Goal: Task Accomplishment & Management: Use online tool/utility

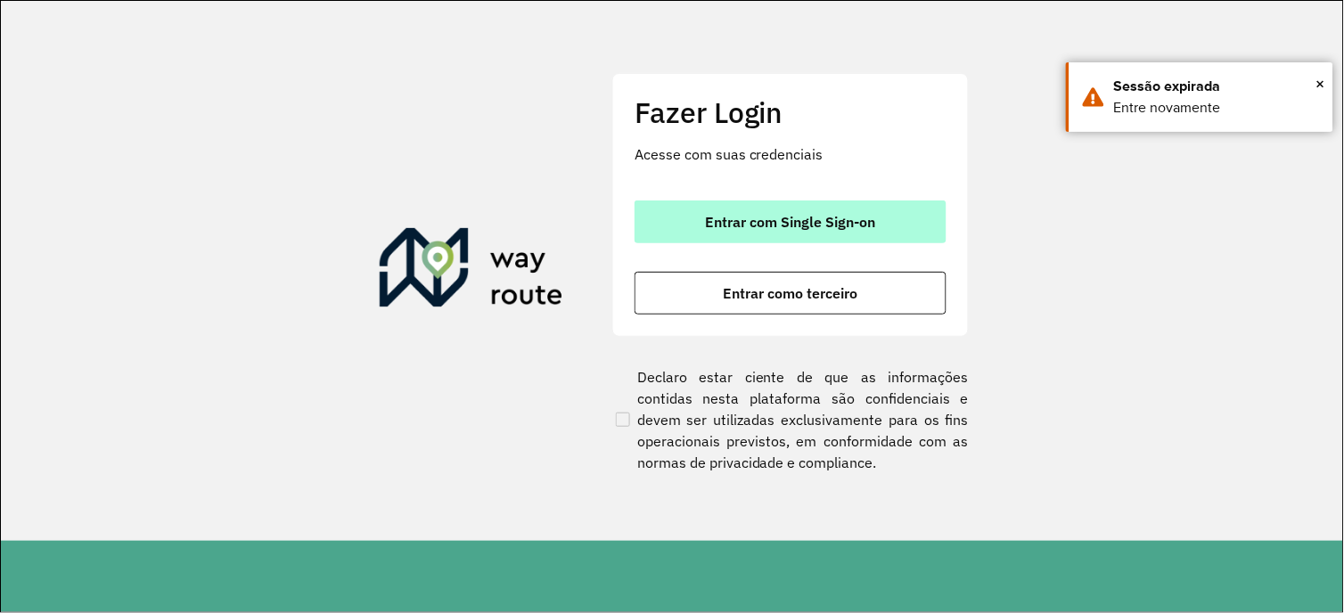
click at [790, 215] on span "Entrar com Single Sign-on" at bounding box center [791, 222] width 170 height 14
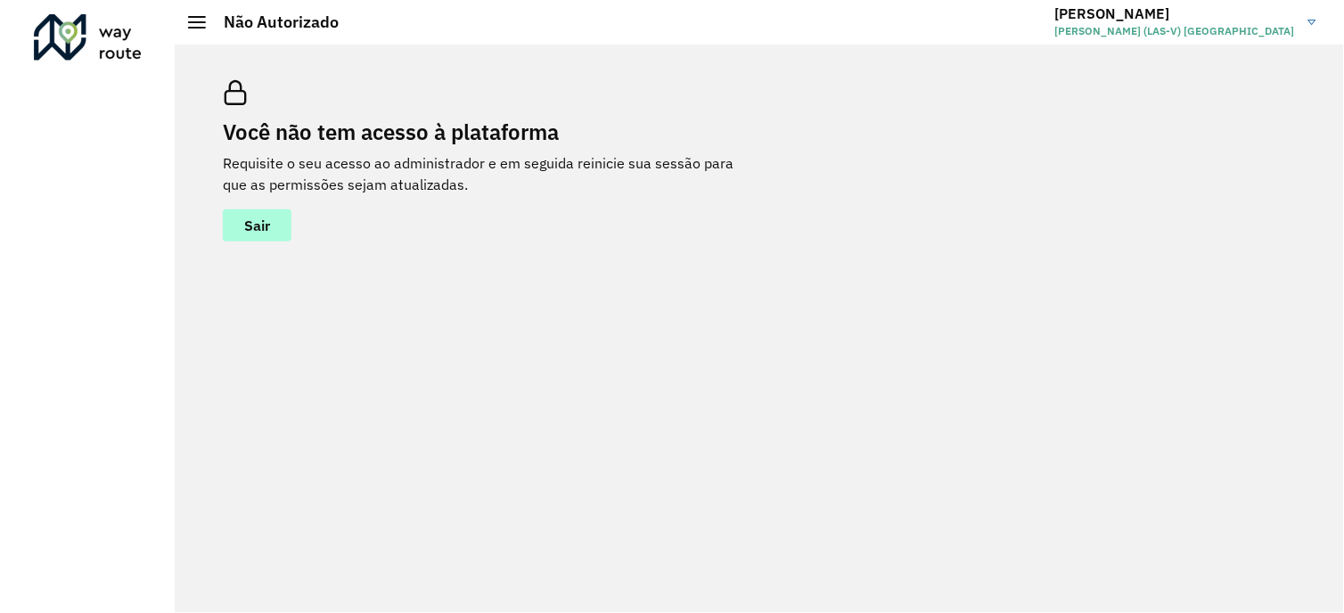
click at [280, 221] on button "Sair" at bounding box center [257, 225] width 69 height 32
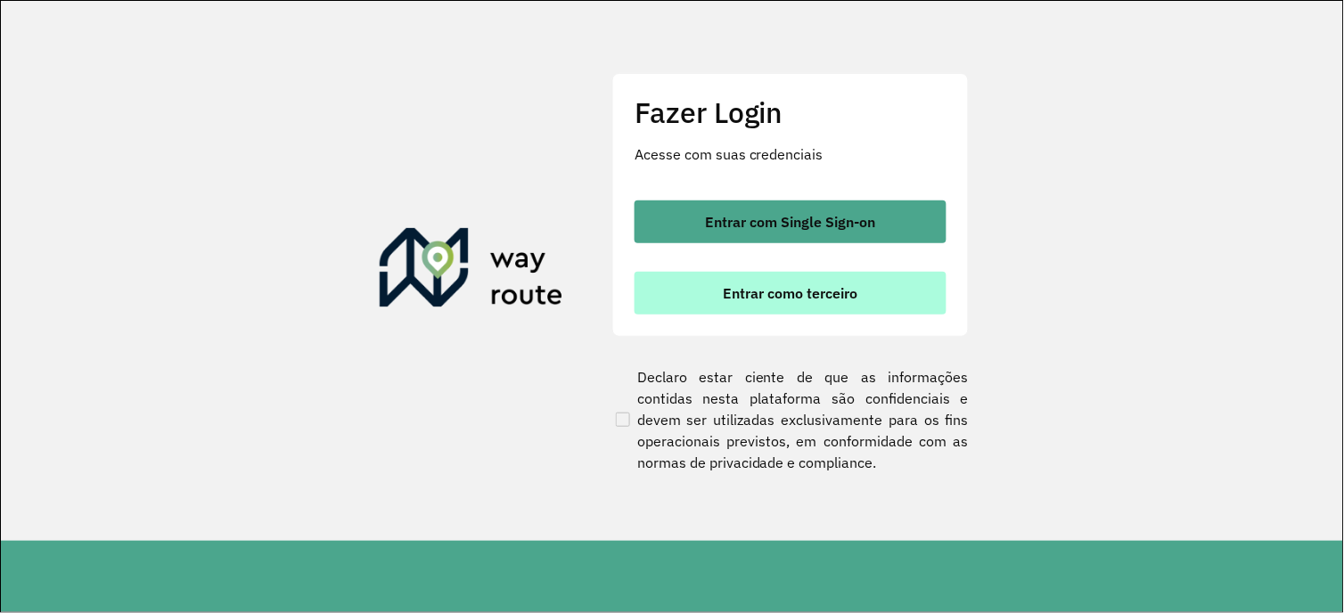
drag, startPoint x: 789, startPoint y: 297, endPoint x: 761, endPoint y: 305, distance: 29.6
click at [787, 297] on span "Entrar como terceiro" at bounding box center [791, 293] width 135 height 14
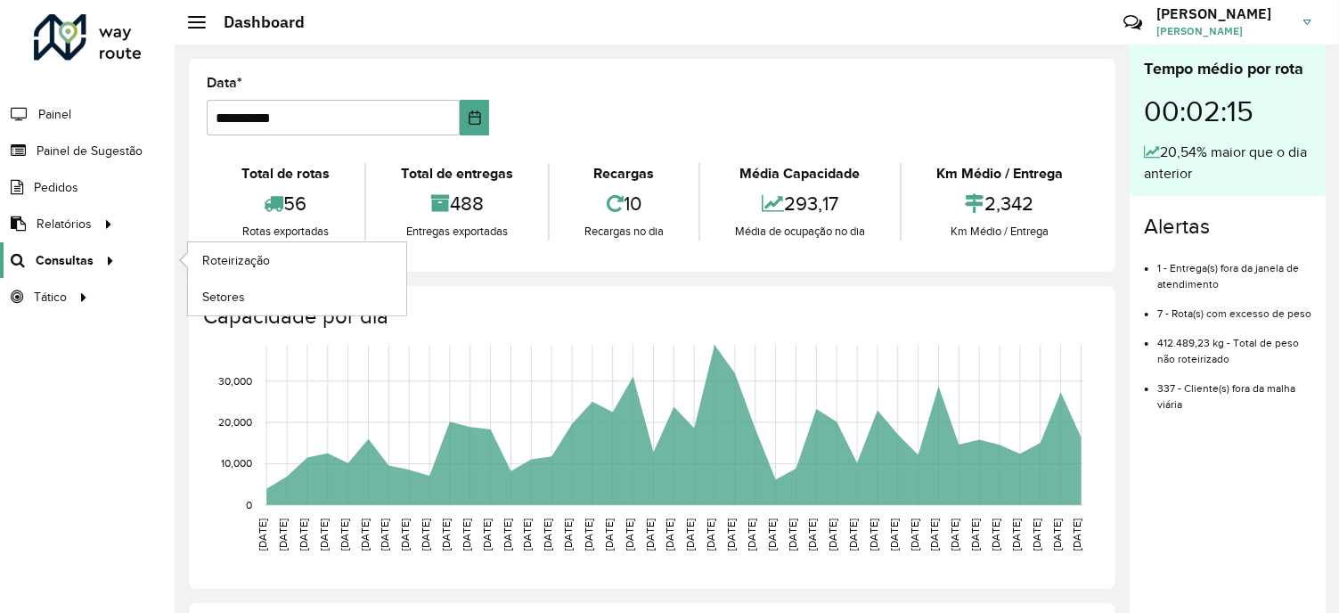
click at [102, 254] on icon at bounding box center [107, 259] width 15 height 27
click at [258, 257] on span "Roteirização" at bounding box center [238, 260] width 72 height 19
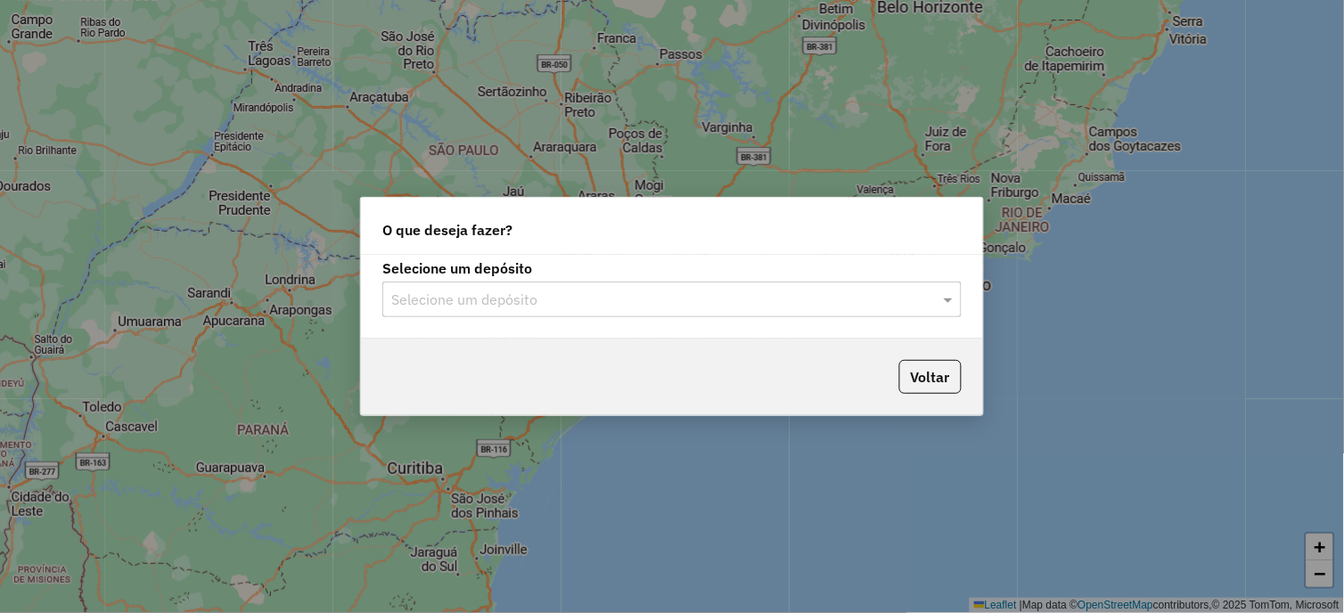
click at [925, 301] on div at bounding box center [671, 299] width 579 height 23
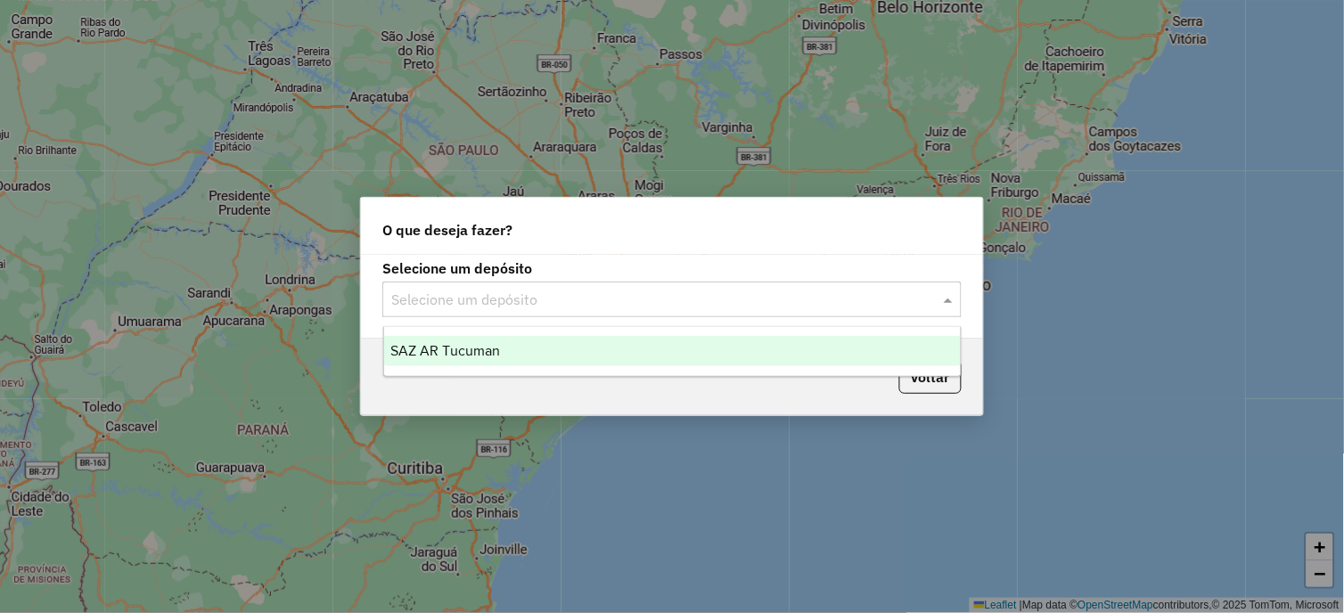
click at [526, 353] on div "SAZ AR Tucuman" at bounding box center [672, 351] width 577 height 30
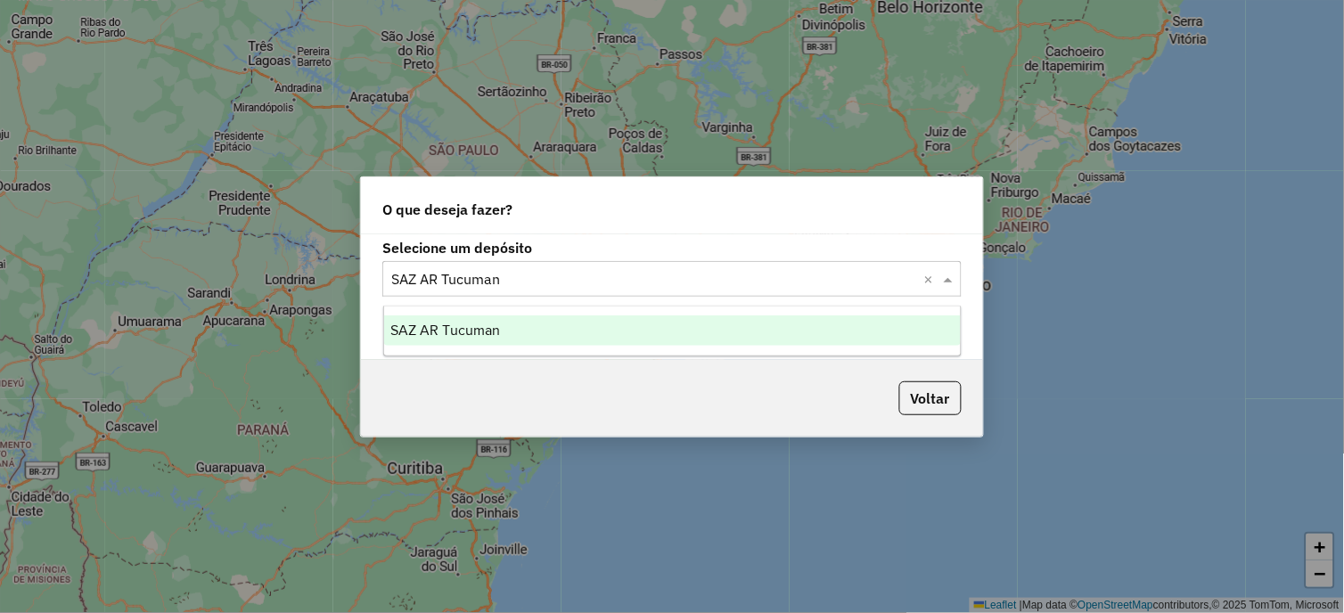
click at [947, 277] on span at bounding box center [950, 278] width 22 height 21
click at [492, 326] on span "SAZ AR Tucuman" at bounding box center [446, 330] width 110 height 15
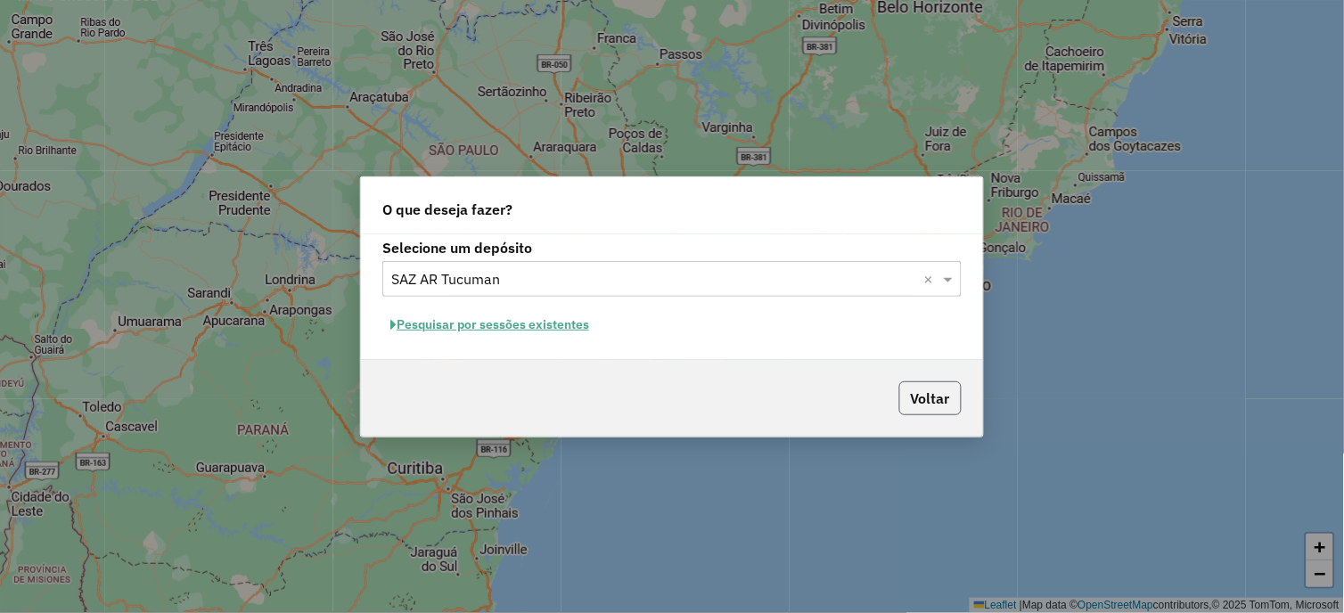
click at [939, 398] on button "Voltar" at bounding box center [930, 398] width 62 height 34
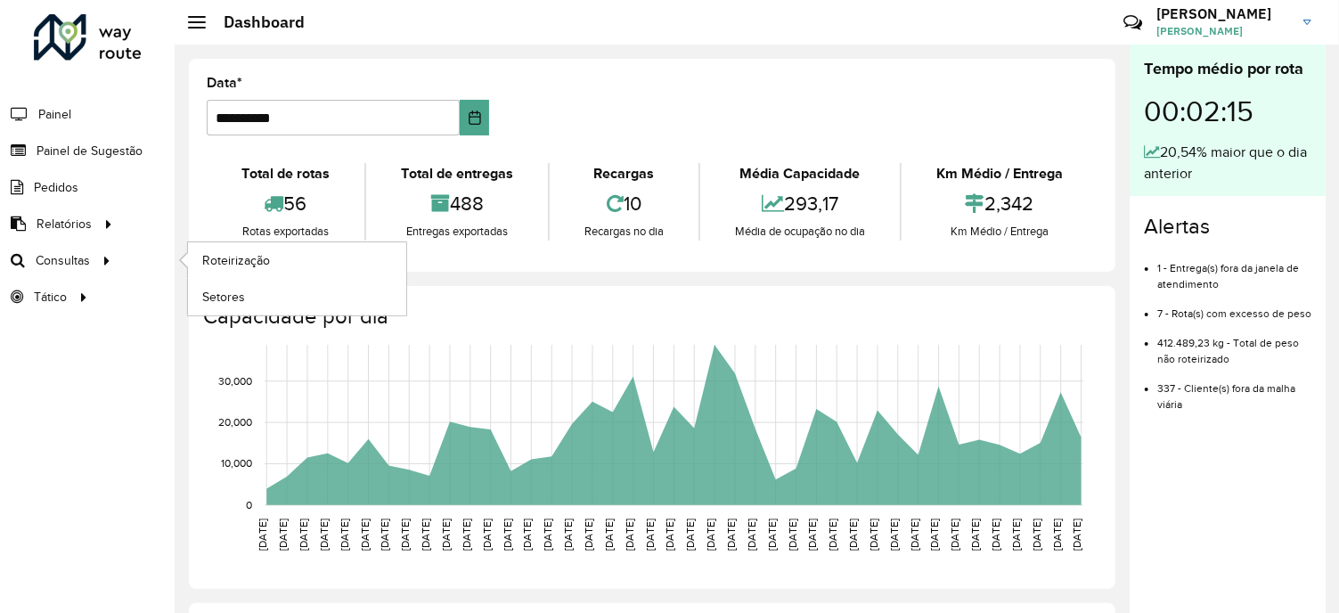
drag, startPoint x: 113, startPoint y: 269, endPoint x: 127, endPoint y: 265, distance: 14.9
click at [111, 269] on icon at bounding box center [103, 259] width 15 height 27
click at [202, 260] on span "Roteirização" at bounding box center [238, 260] width 72 height 19
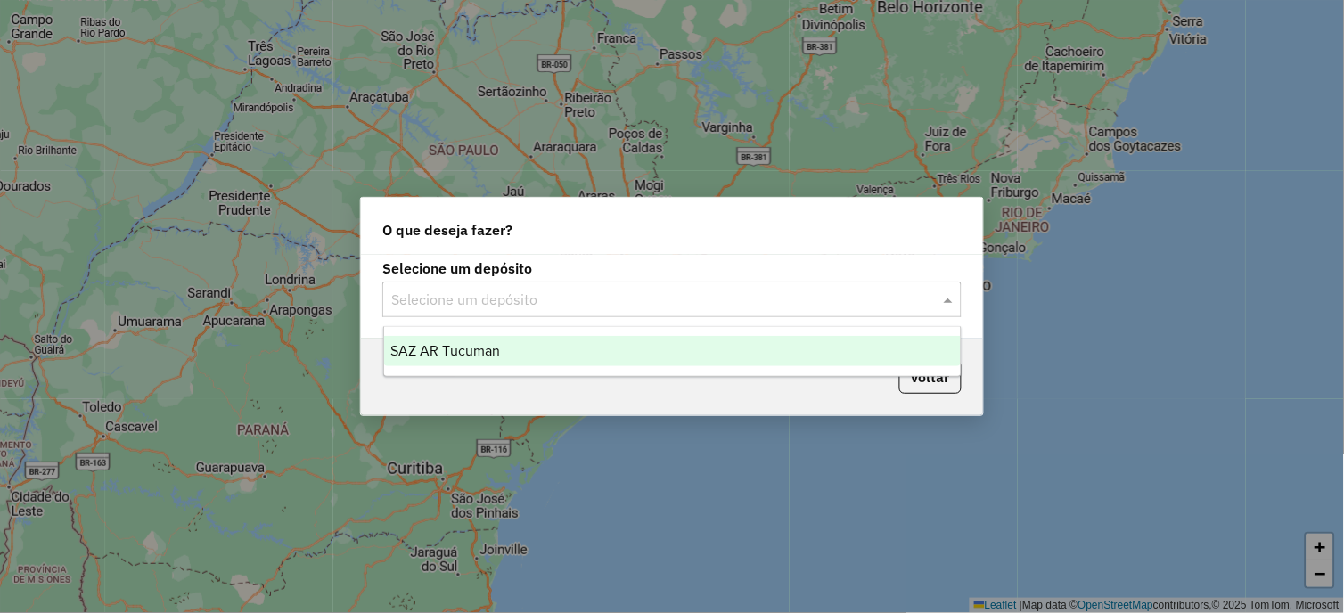
click at [951, 300] on span at bounding box center [950, 299] width 22 height 21
click at [486, 353] on span "SAZ AR Tucuman" at bounding box center [446, 350] width 110 height 15
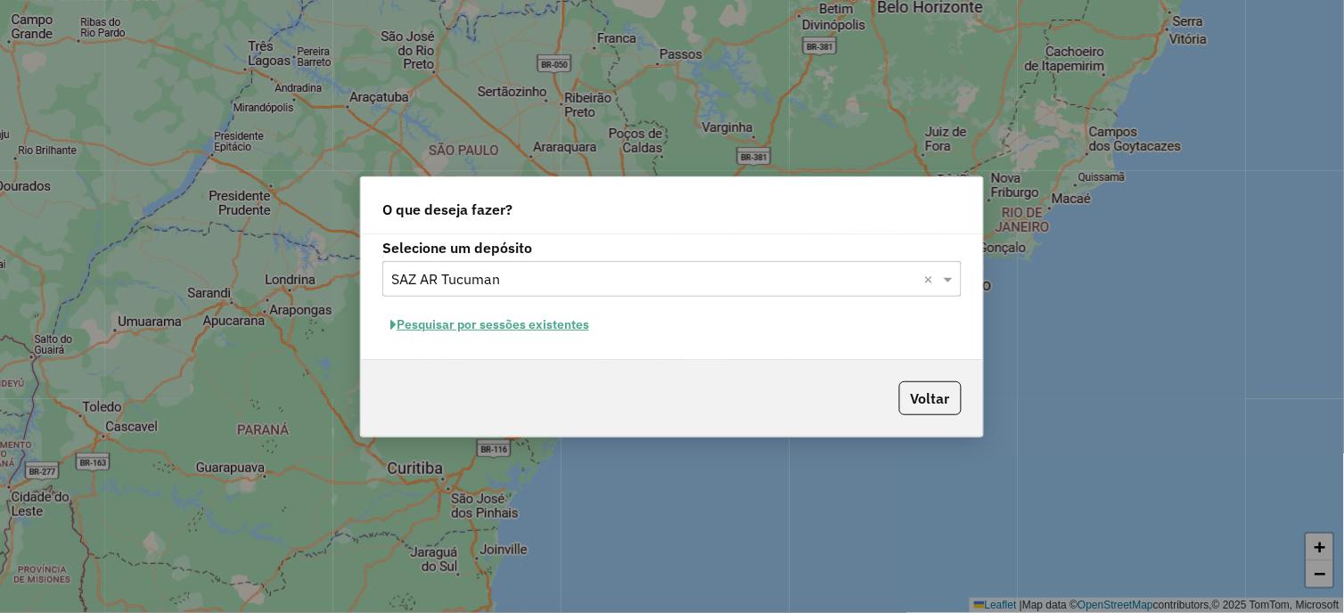
click at [473, 328] on button "Pesquisar por sessões existentes" at bounding box center [489, 325] width 215 height 28
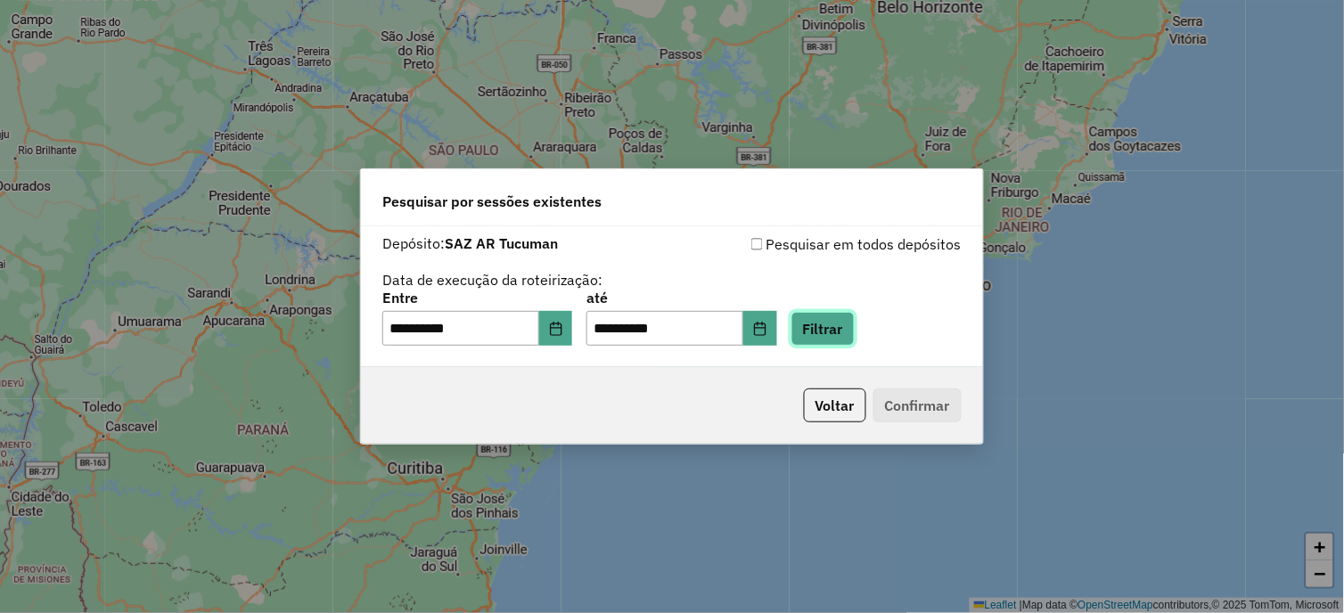
click at [833, 333] on button "Filtrar" at bounding box center [822, 329] width 63 height 34
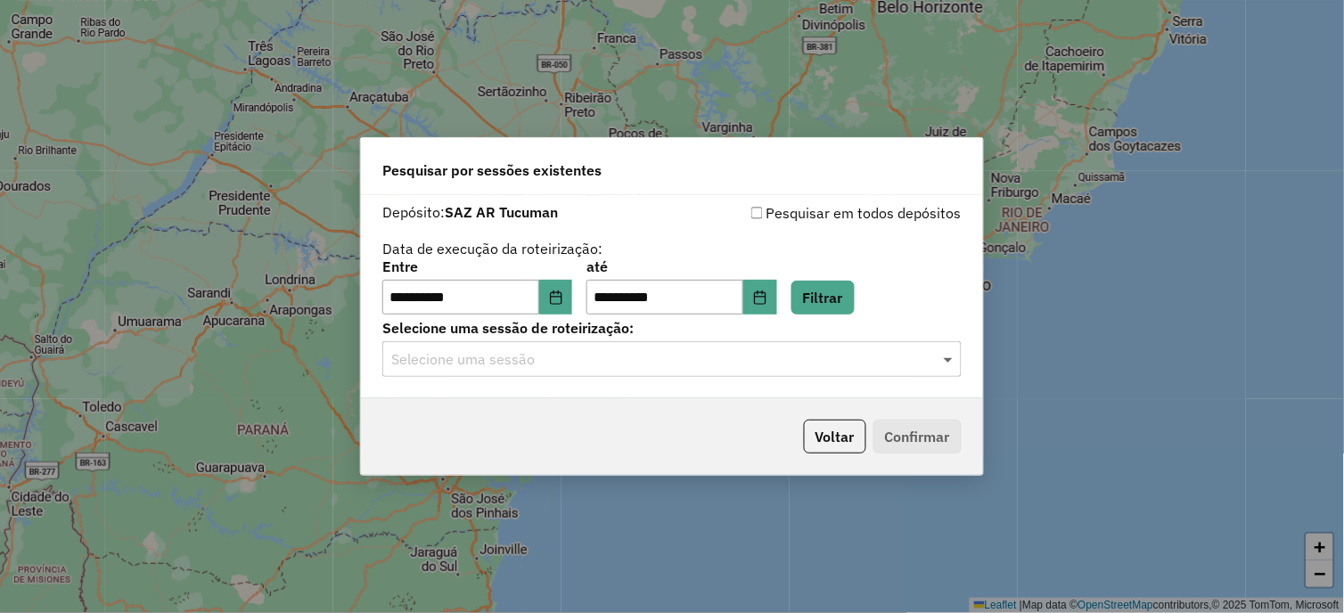
click at [940, 360] on span at bounding box center [950, 358] width 22 height 21
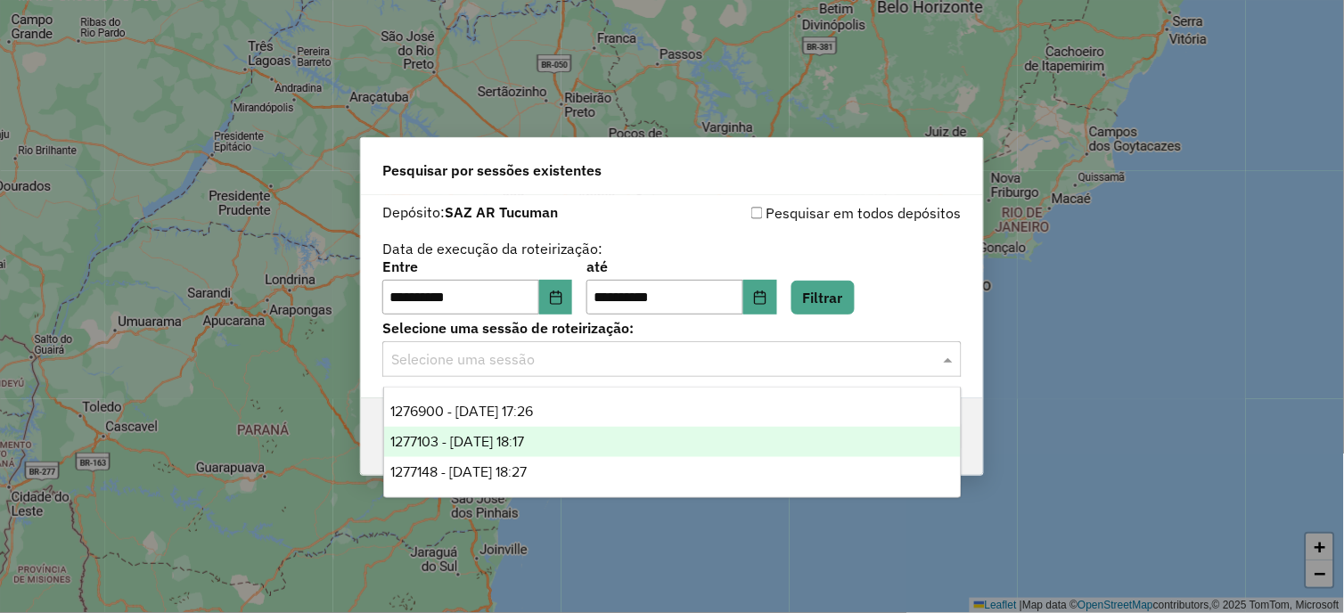
click at [525, 442] on span "1277103 - 17/09/2025 18:17" at bounding box center [458, 441] width 134 height 15
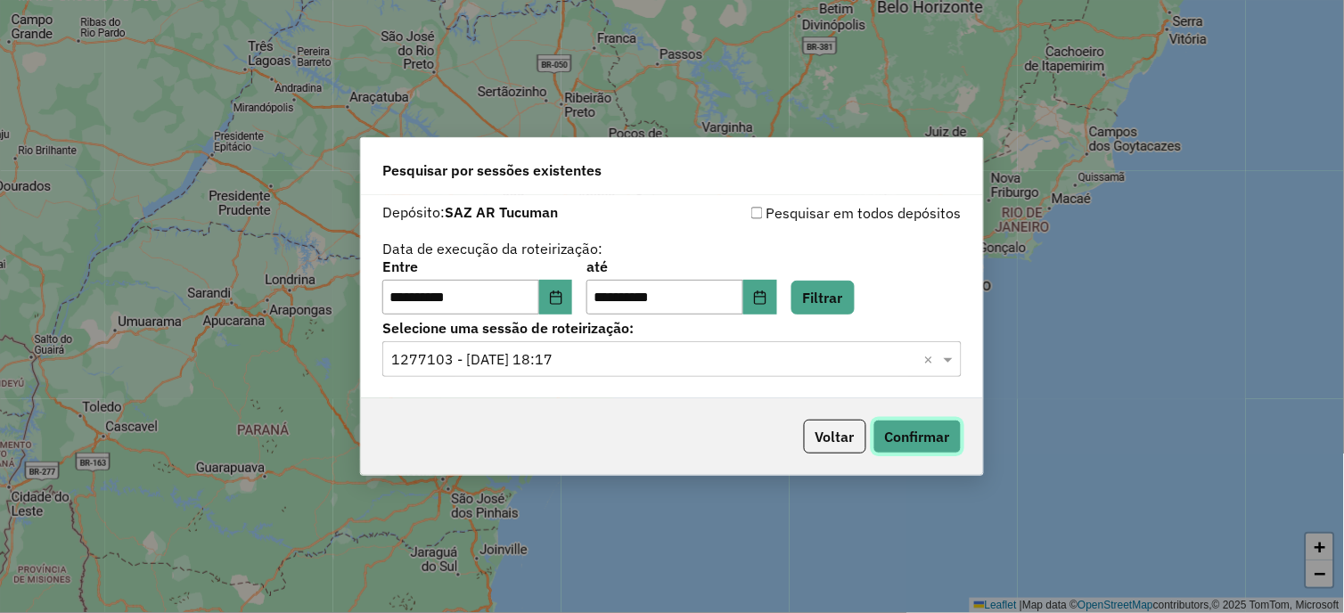
click at [919, 440] on button "Confirmar" at bounding box center [917, 437] width 88 height 34
drag, startPoint x: 948, startPoint y: 361, endPoint x: 928, endPoint y: 359, distance: 20.6
click at [949, 359] on span at bounding box center [950, 358] width 22 height 21
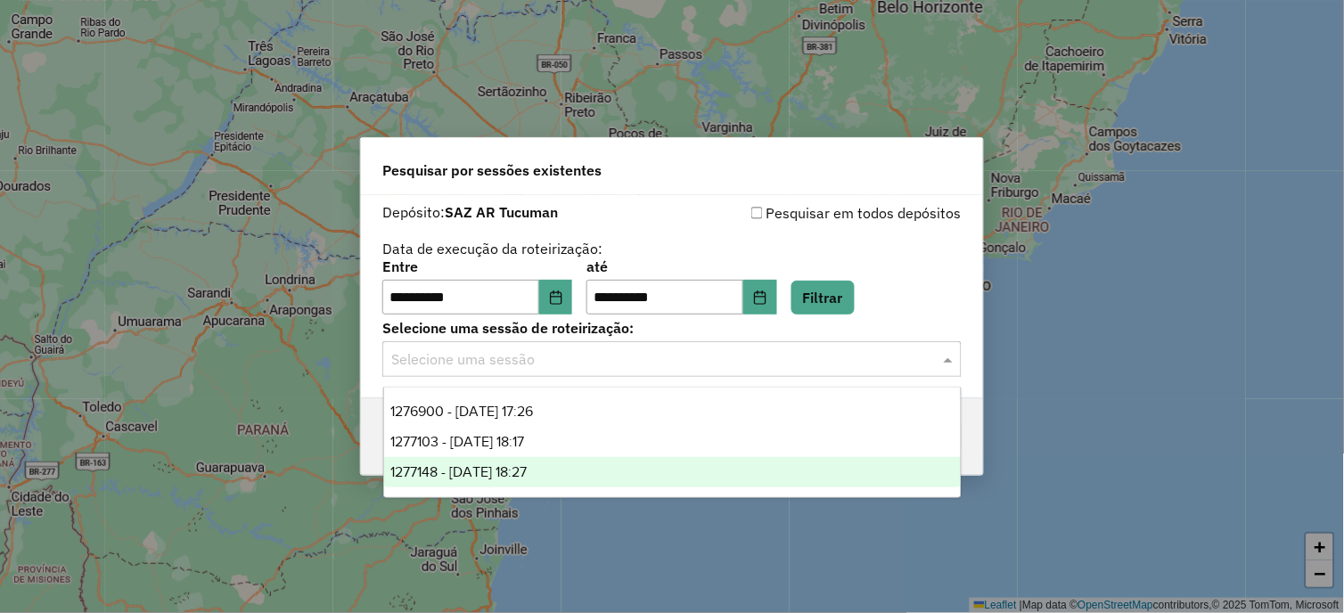
click at [562, 476] on div "1277148 - 17/09/2025 18:27" at bounding box center [672, 472] width 577 height 30
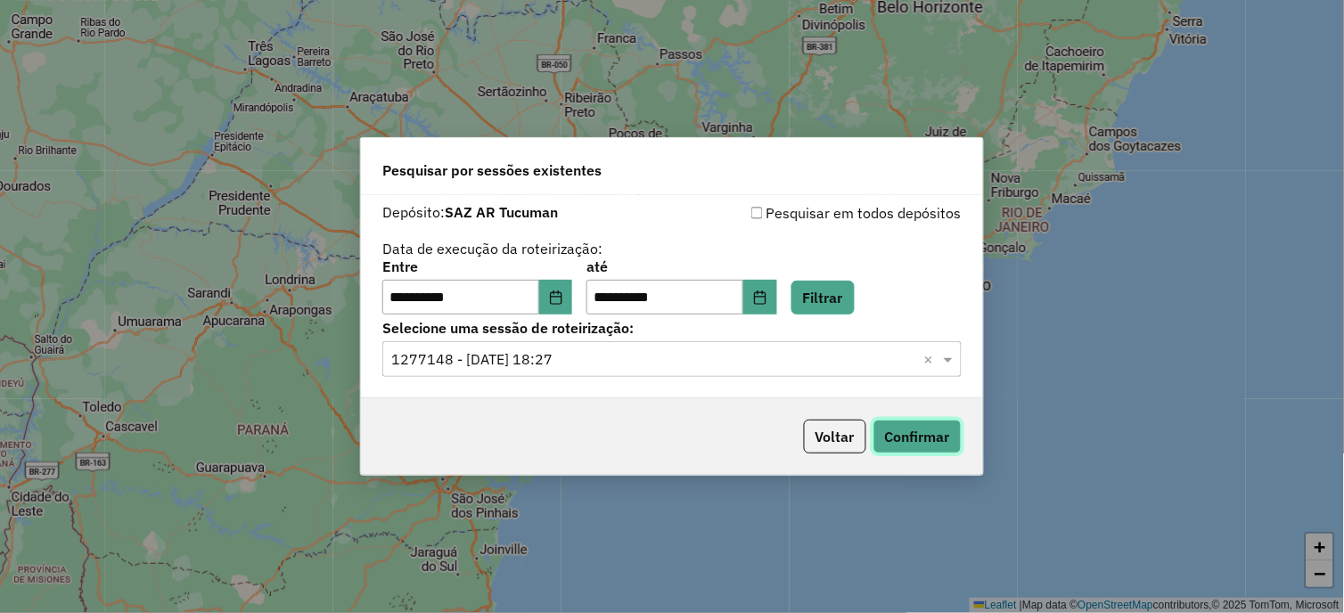
click at [923, 437] on button "Confirmar" at bounding box center [917, 437] width 88 height 34
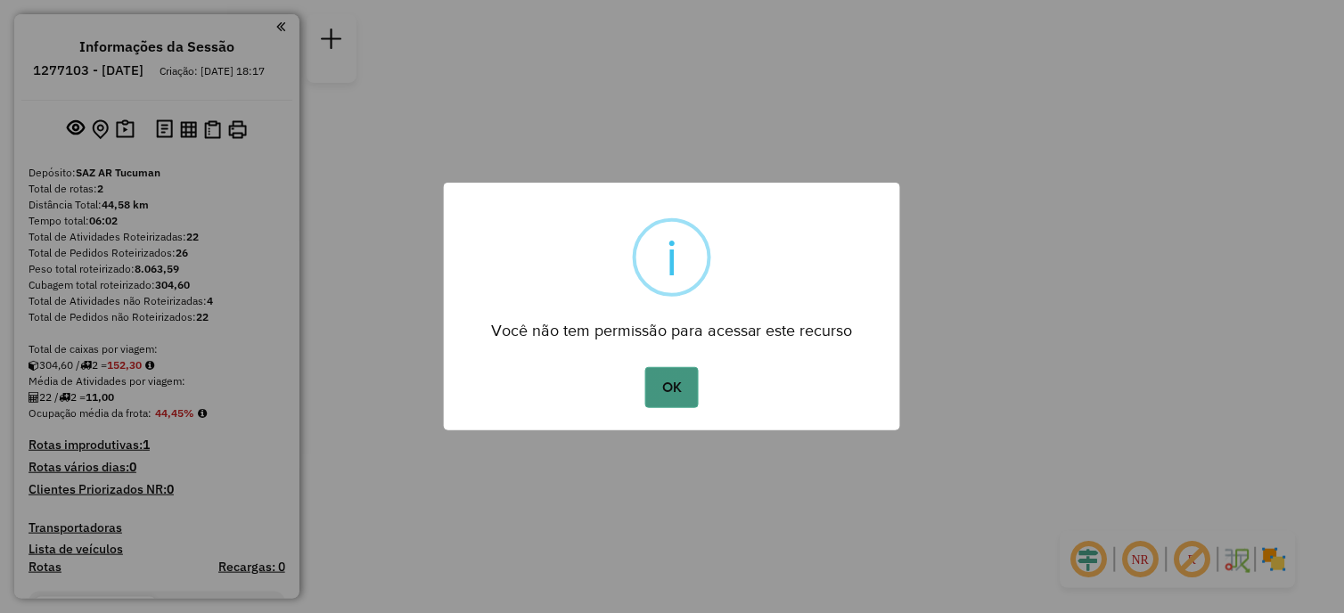
click at [680, 384] on button "OK" at bounding box center [671, 387] width 53 height 41
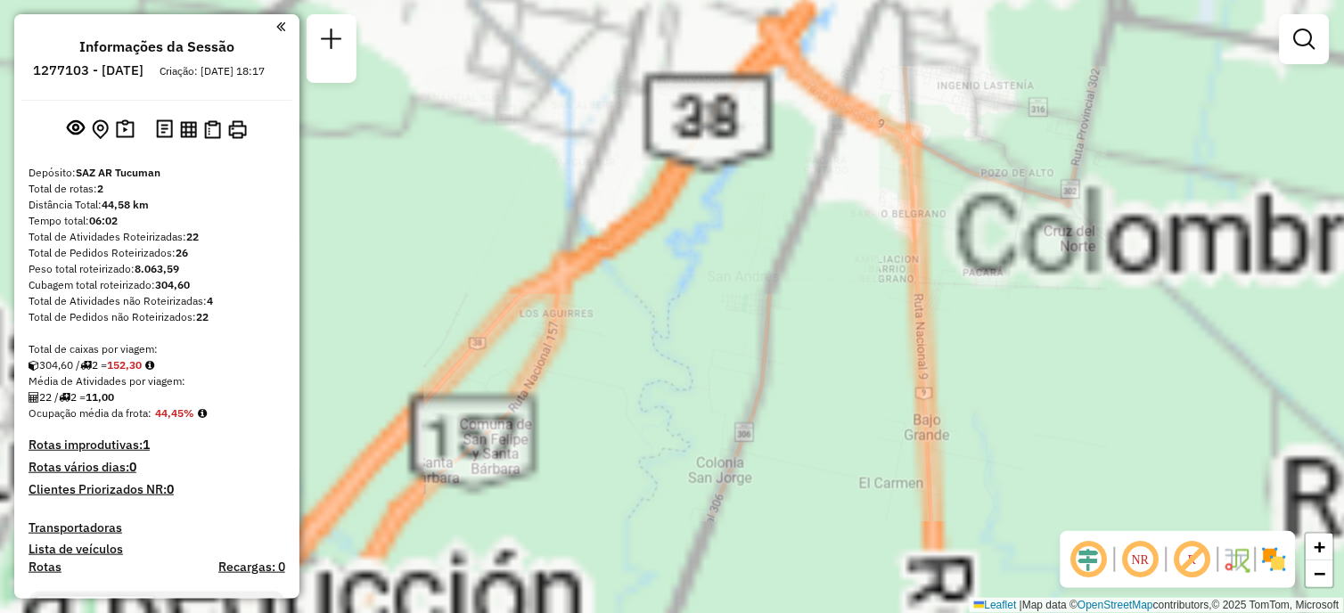
drag, startPoint x: 680, startPoint y: 276, endPoint x: 852, endPoint y: 542, distance: 316.4
click at [852, 542] on div "Janela de atendimento Grade de atendimento Capacidade Transportadoras Veículos …" at bounding box center [672, 306] width 1344 height 613
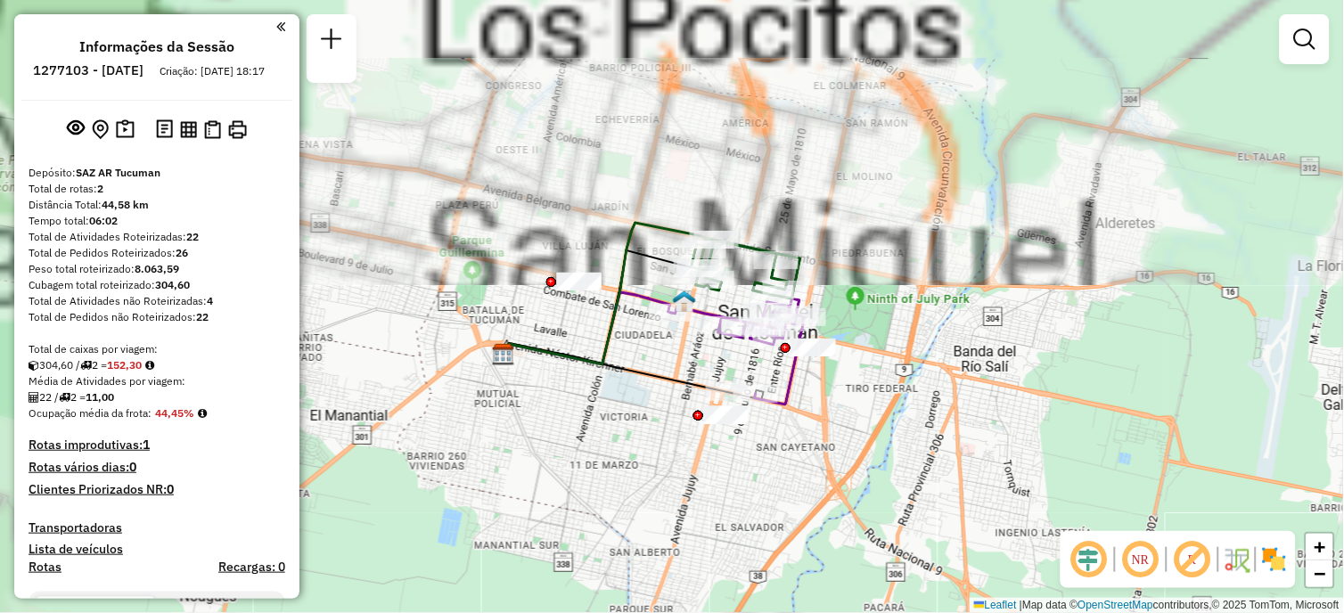
drag, startPoint x: 737, startPoint y: 344, endPoint x: 663, endPoint y: 502, distance: 174.2
click at [627, 545] on div "Janela de atendimento Grade de atendimento Capacidade Transportadoras Veículos …" at bounding box center [672, 306] width 1344 height 613
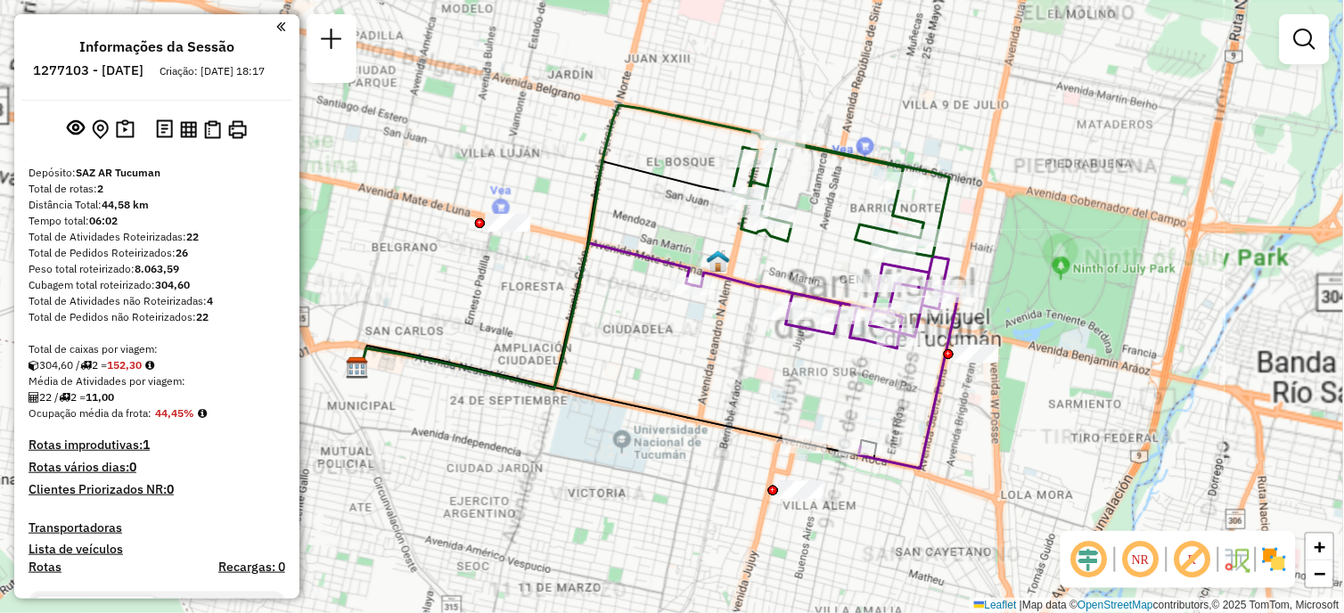
drag, startPoint x: 726, startPoint y: 466, endPoint x: 799, endPoint y: 550, distance: 111.1
click at [799, 550] on div "Janela de atendimento Grade de atendimento Capacidade Transportadoras Veículos …" at bounding box center [672, 306] width 1344 height 613
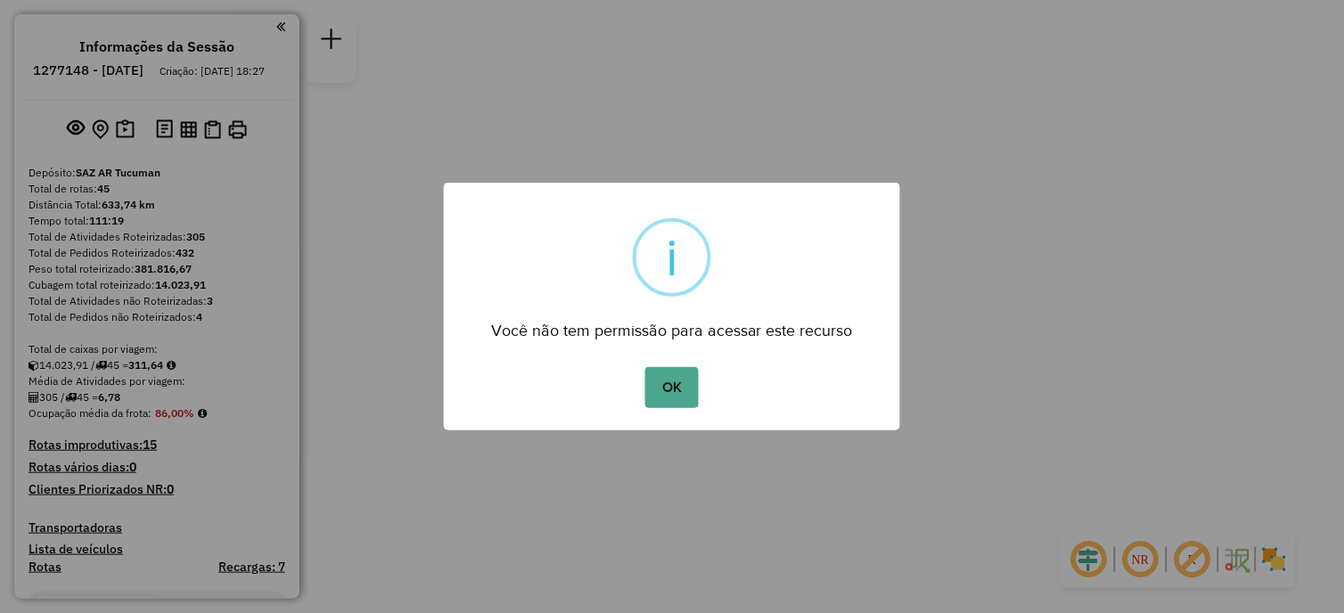
click at [659, 378] on button "OK" at bounding box center [671, 387] width 53 height 41
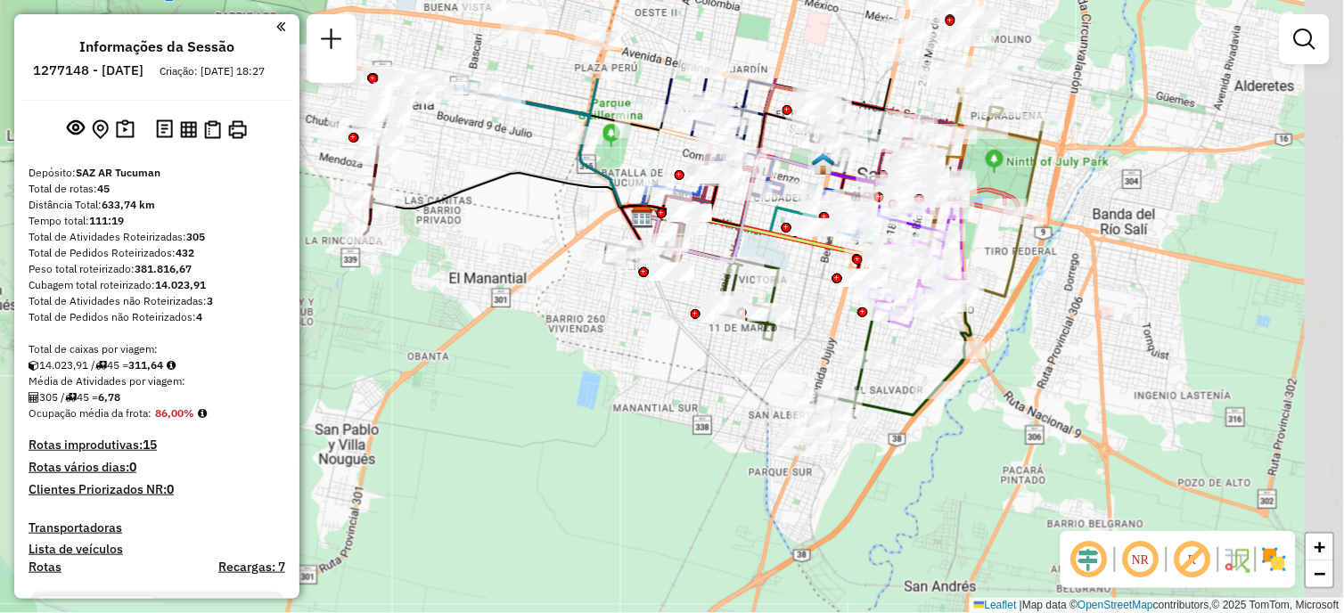
drag, startPoint x: 742, startPoint y: 309, endPoint x: 524, endPoint y: 449, distance: 259.3
click at [524, 449] on div "Janela de atendimento Grade de atendimento Capacidade Transportadoras Veículos …" at bounding box center [672, 306] width 1344 height 613
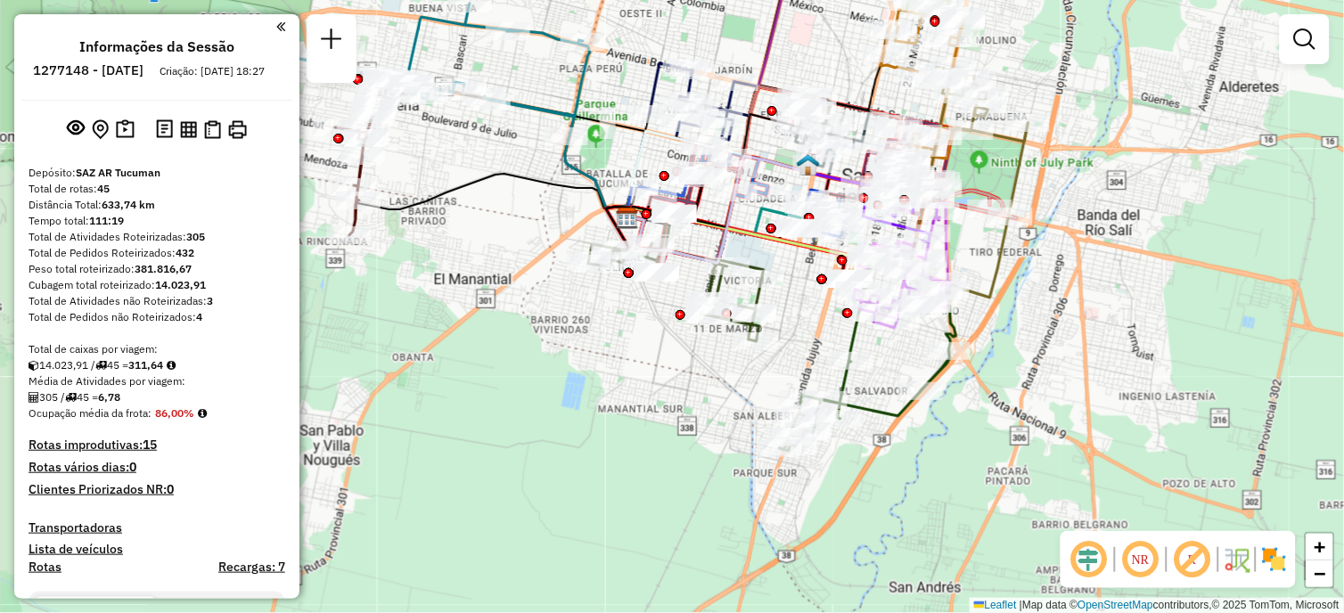
drag, startPoint x: 644, startPoint y: 415, endPoint x: 679, endPoint y: 414, distance: 34.8
click at [619, 450] on div "Janela de atendimento Grade de atendimento Capacidade Transportadoras Veículos …" at bounding box center [672, 306] width 1344 height 613
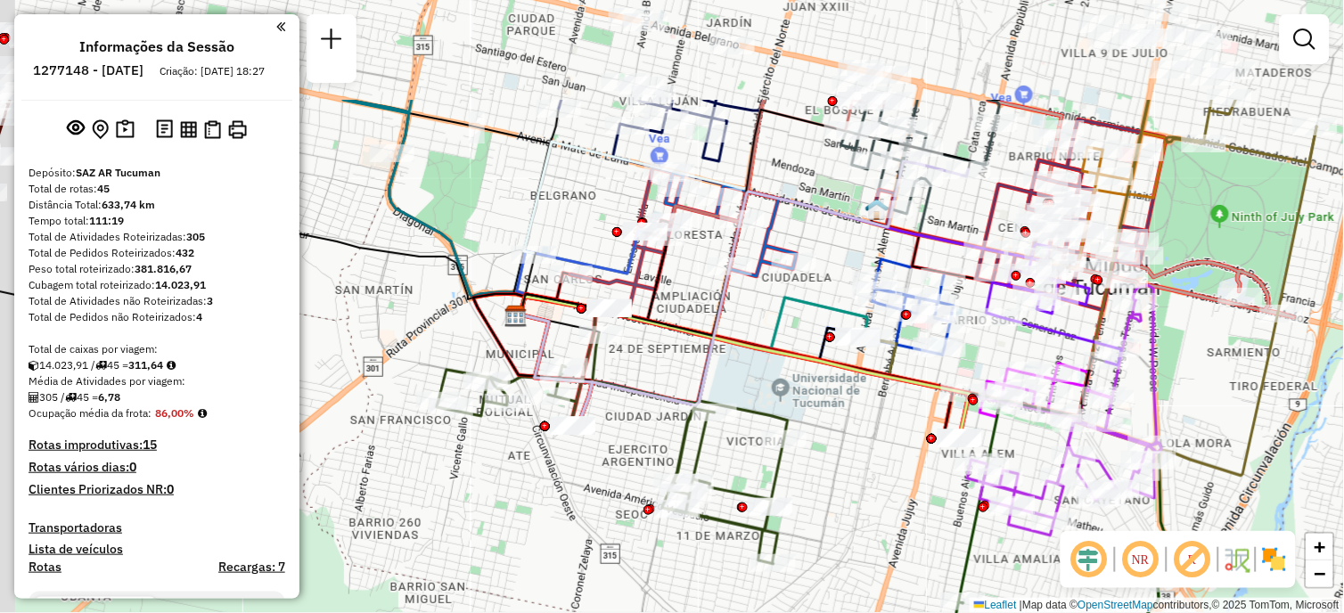
drag, startPoint x: 789, startPoint y: 388, endPoint x: 912, endPoint y: 557, distance: 208.7
click at [912, 557] on div "Janela de atendimento Grade de atendimento Capacidade Transportadoras Veículos …" at bounding box center [672, 306] width 1344 height 613
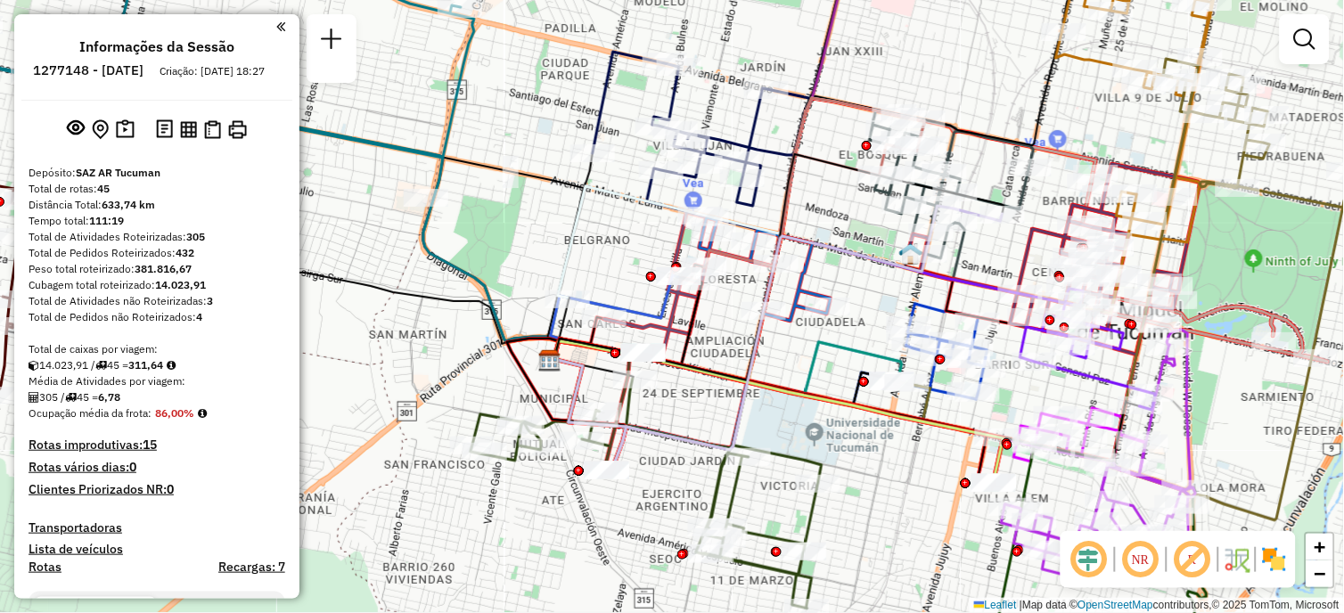
drag, startPoint x: 797, startPoint y: 482, endPoint x: 830, endPoint y: 519, distance: 49.2
click at [830, 519] on div "Janela de atendimento Grade de atendimento Capacidade Transportadoras Veículos …" at bounding box center [672, 306] width 1344 height 613
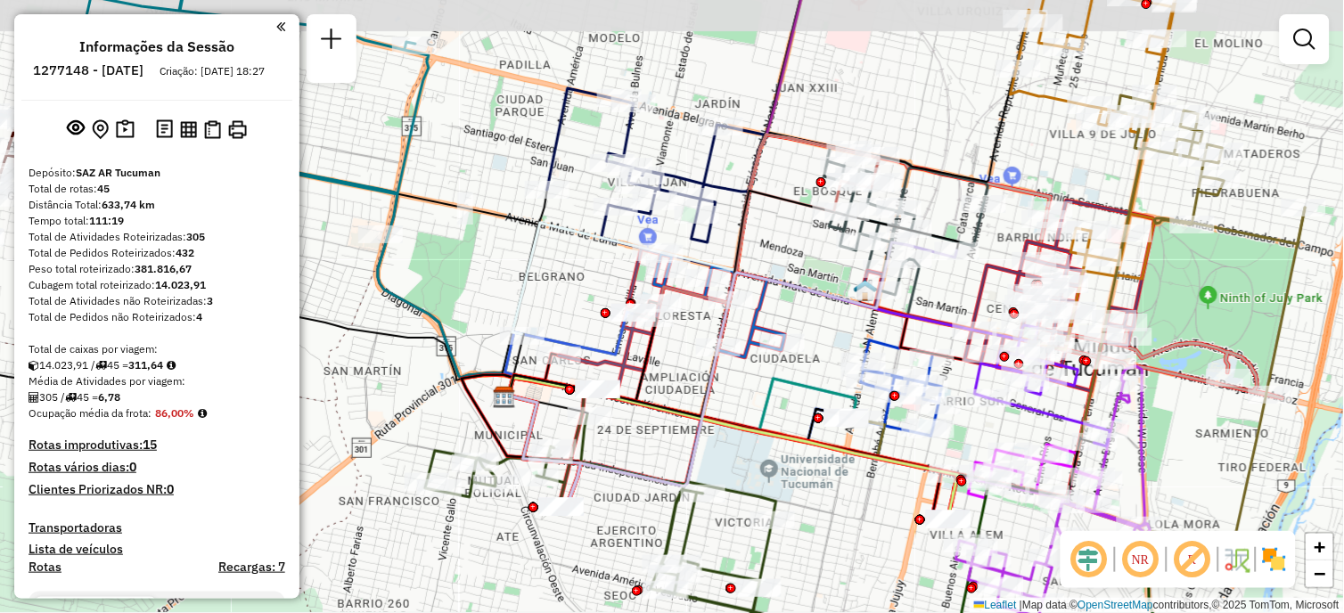
drag, startPoint x: 809, startPoint y: 403, endPoint x: 757, endPoint y: 402, distance: 51.7
click at [763, 462] on icon at bounding box center [731, 449] width 454 height 142
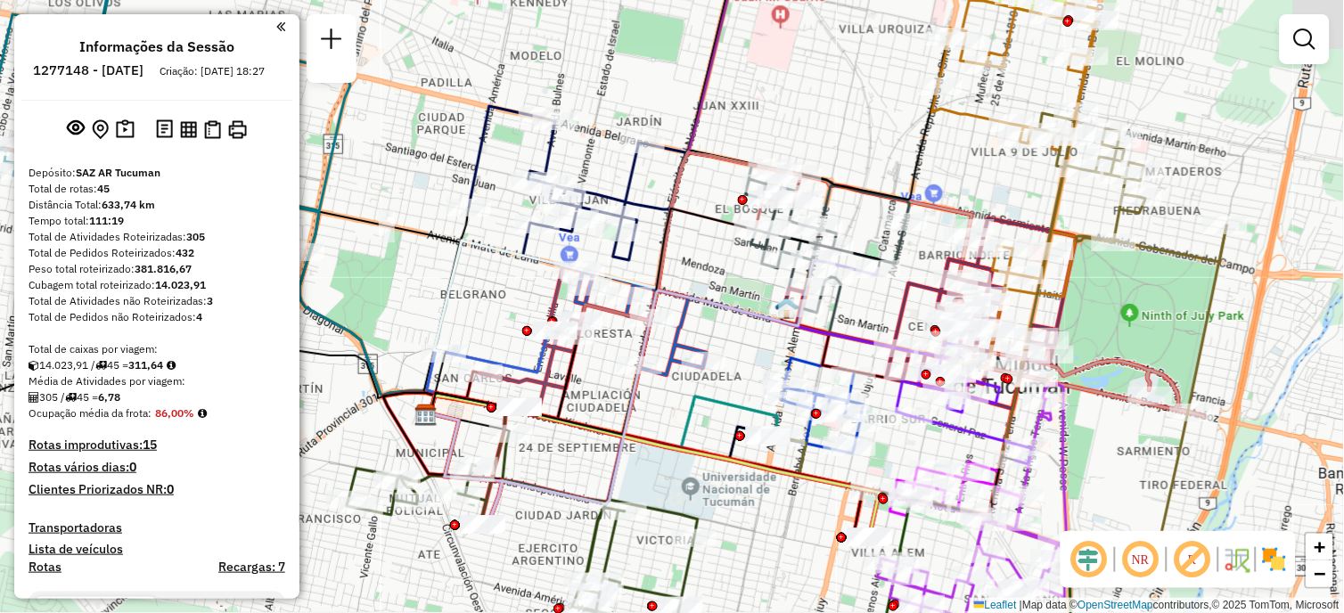
drag, startPoint x: 1212, startPoint y: 305, endPoint x: 1037, endPoint y: 322, distance: 175.5
click at [1037, 322] on div "Janela de atendimento Grade de atendimento Capacidade Transportadoras Veículos …" at bounding box center [672, 306] width 1344 height 613
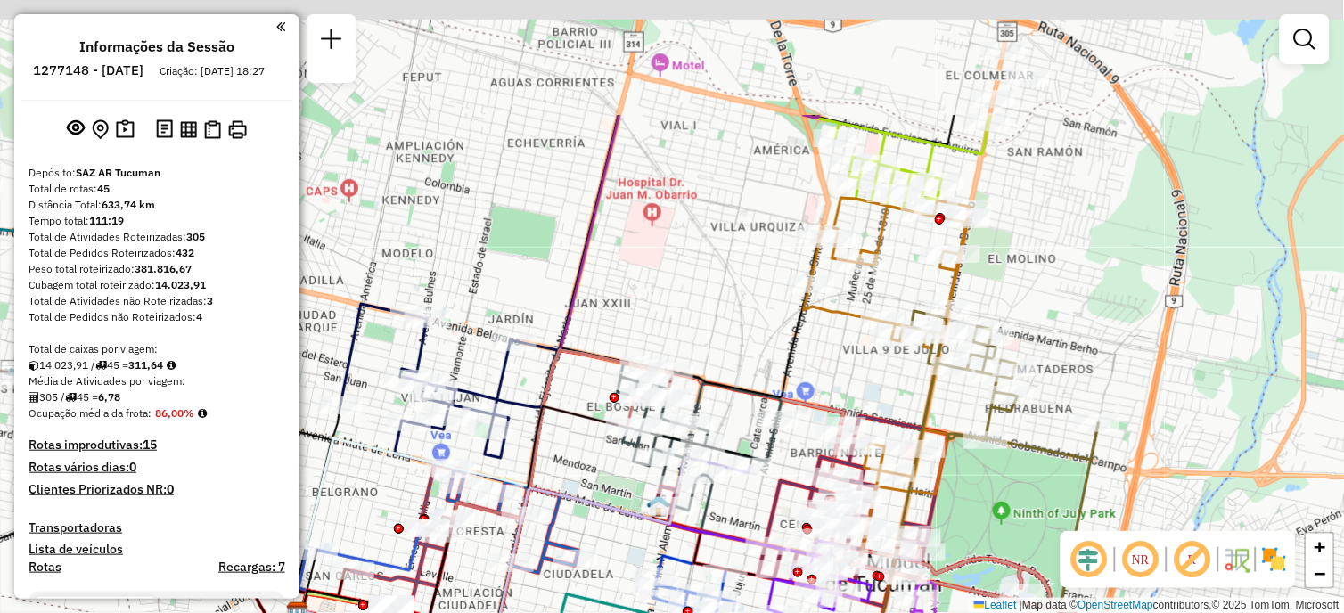
drag, startPoint x: 1090, startPoint y: 282, endPoint x: 1059, endPoint y: 459, distance: 179.2
click at [1059, 459] on icon at bounding box center [870, 512] width 458 height 403
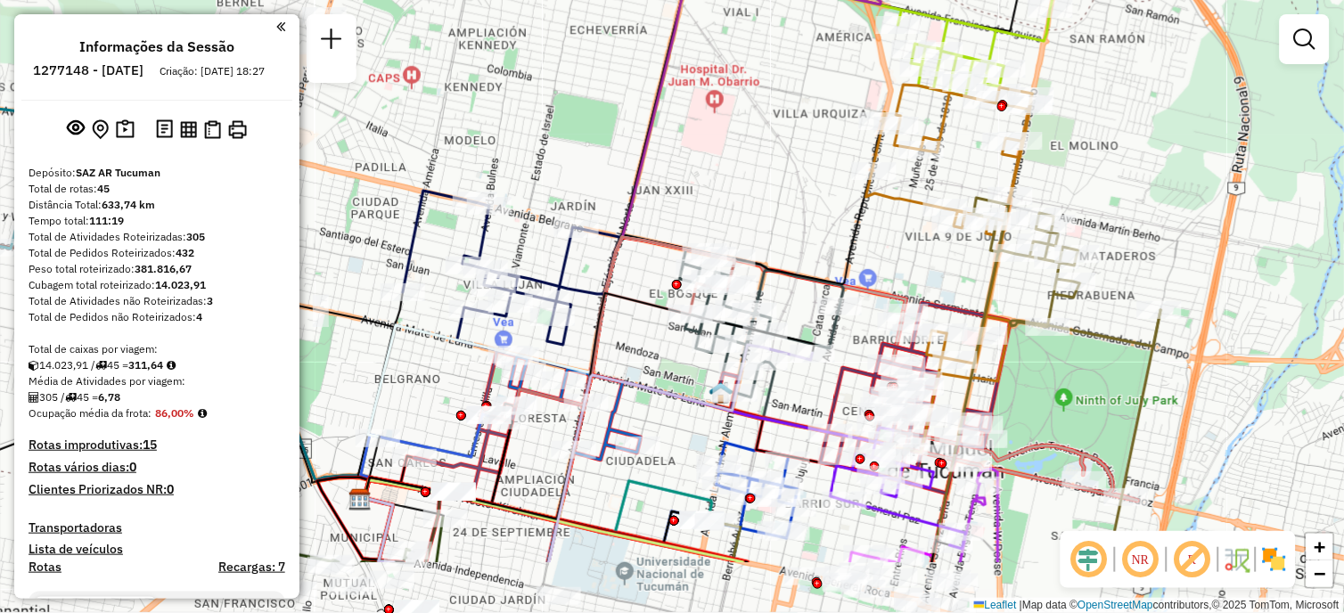
drag, startPoint x: 932, startPoint y: 408, endPoint x: 987, endPoint y: 298, distance: 123.5
click at [992, 288] on icon at bounding box center [932, 380] width 458 height 364
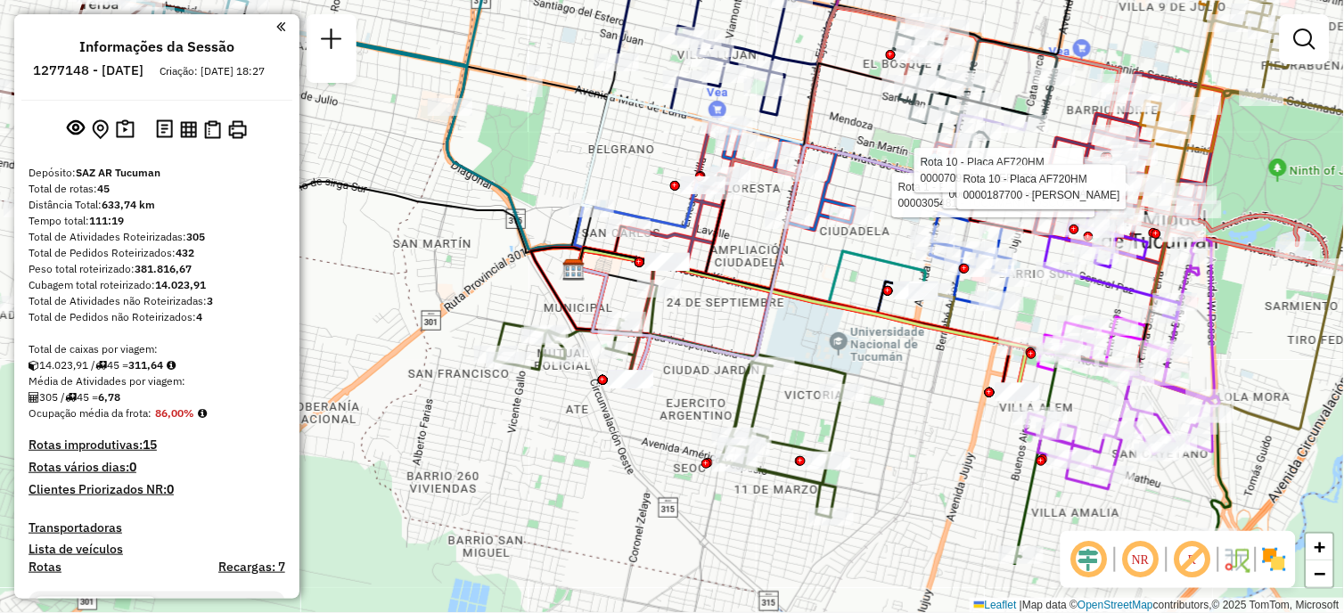
drag, startPoint x: 857, startPoint y: 424, endPoint x: 984, endPoint y: 321, distance: 163.4
click at [984, 321] on div "Rota 1 - Placa AA455BW 0000305481 - TUCUMAN KIOSCO SRL Rota 10 - Placa AF720HM …" at bounding box center [672, 306] width 1344 height 613
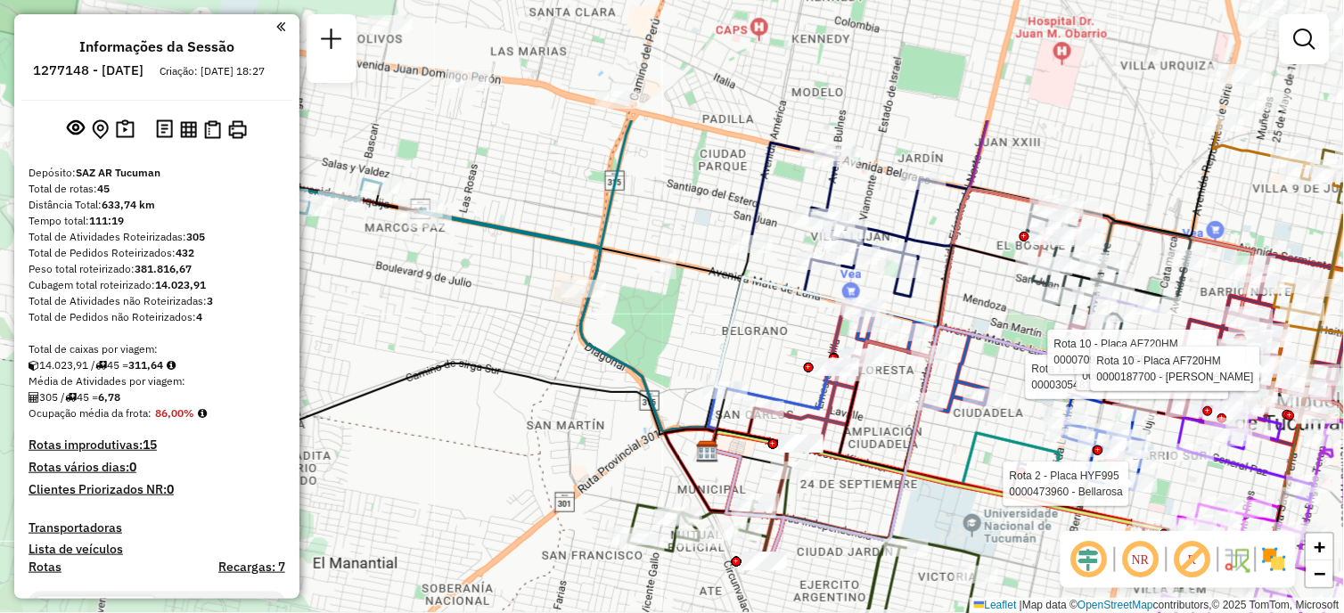
drag, startPoint x: 918, startPoint y: 463, endPoint x: 876, endPoint y: 532, distance: 80.4
click at [1050, 612] on html "Aguarde... Pop-up bloqueado! Seu navegador bloqueou automáticamente a abertura …" at bounding box center [672, 306] width 1344 height 613
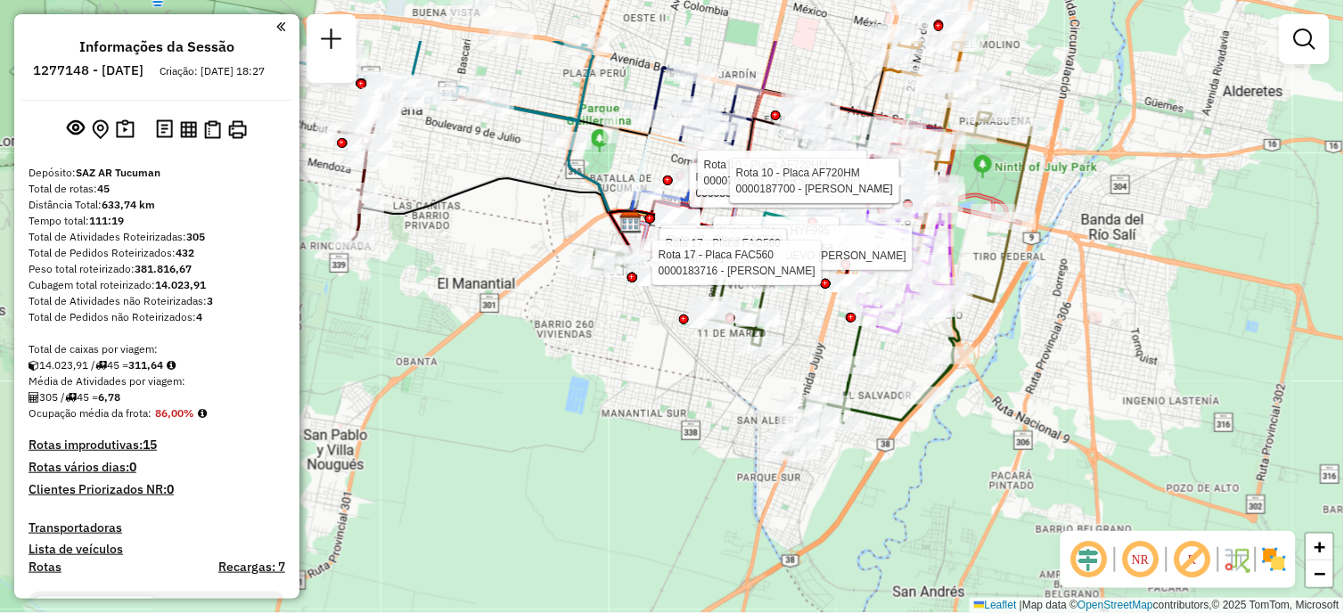
drag, startPoint x: 829, startPoint y: 406, endPoint x: 911, endPoint y: 511, distance: 132.6
click at [911, 510] on div "Rota 1 - Placa AA455BW 0000305481 - TUCUMAN KIOSCO SRL Rota 10 - Placa AF720HM …" at bounding box center [672, 306] width 1344 height 613
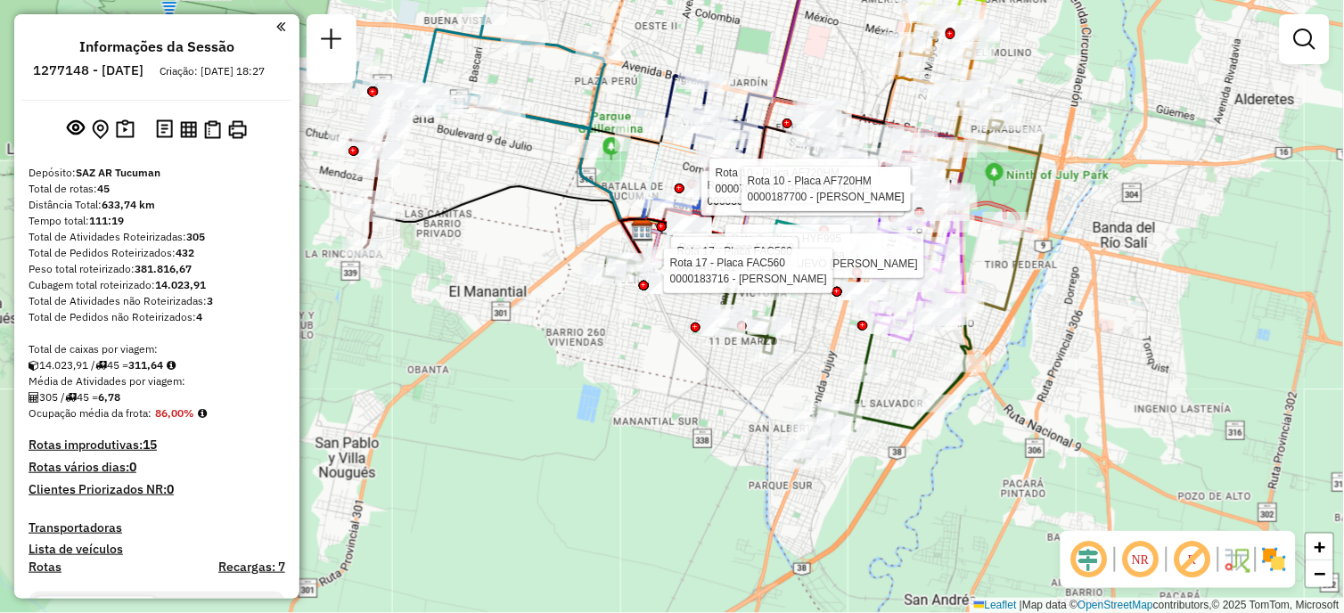
drag, startPoint x: 727, startPoint y: 414, endPoint x: 788, endPoint y: 478, distance: 88.2
click at [788, 478] on div "Rota 1 - Placa AA455BW 0000305481 - TUCUMAN KIOSCO SRL Rota 10 - Placa AF720HM …" at bounding box center [672, 306] width 1344 height 613
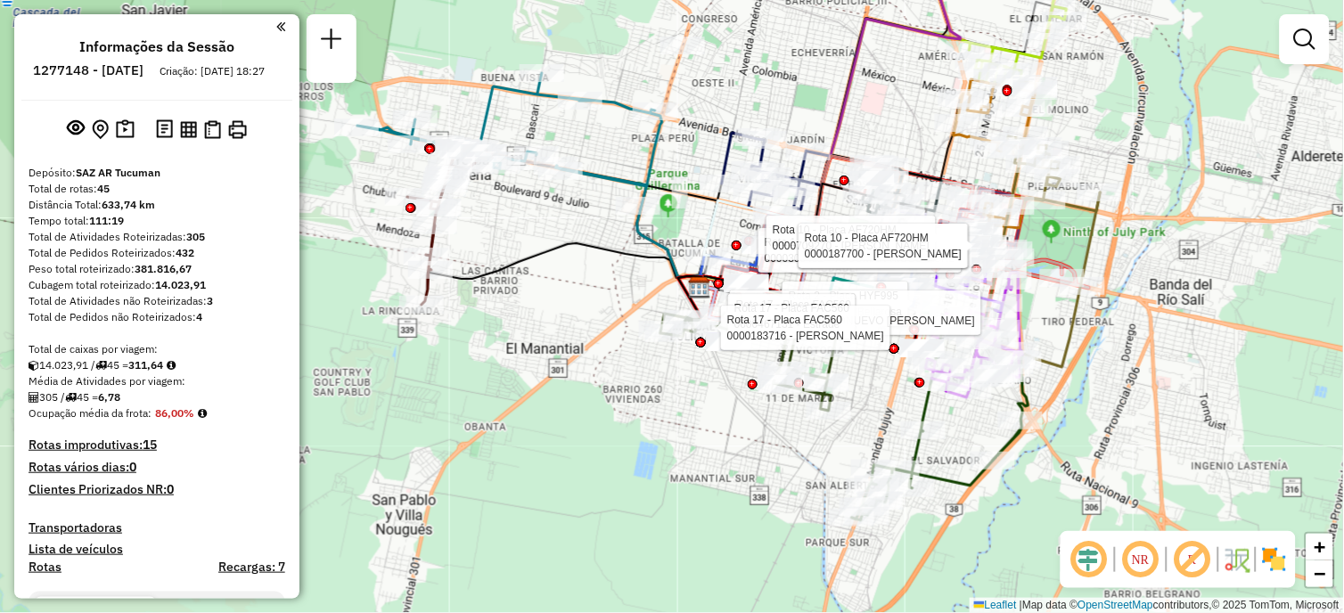
click at [718, 463] on div "Rota 1 - Placa AA455BW 0000305481 - TUCUMAN KIOSCO SRL Rota 10 - Placa AF720HM …" at bounding box center [672, 306] width 1344 height 613
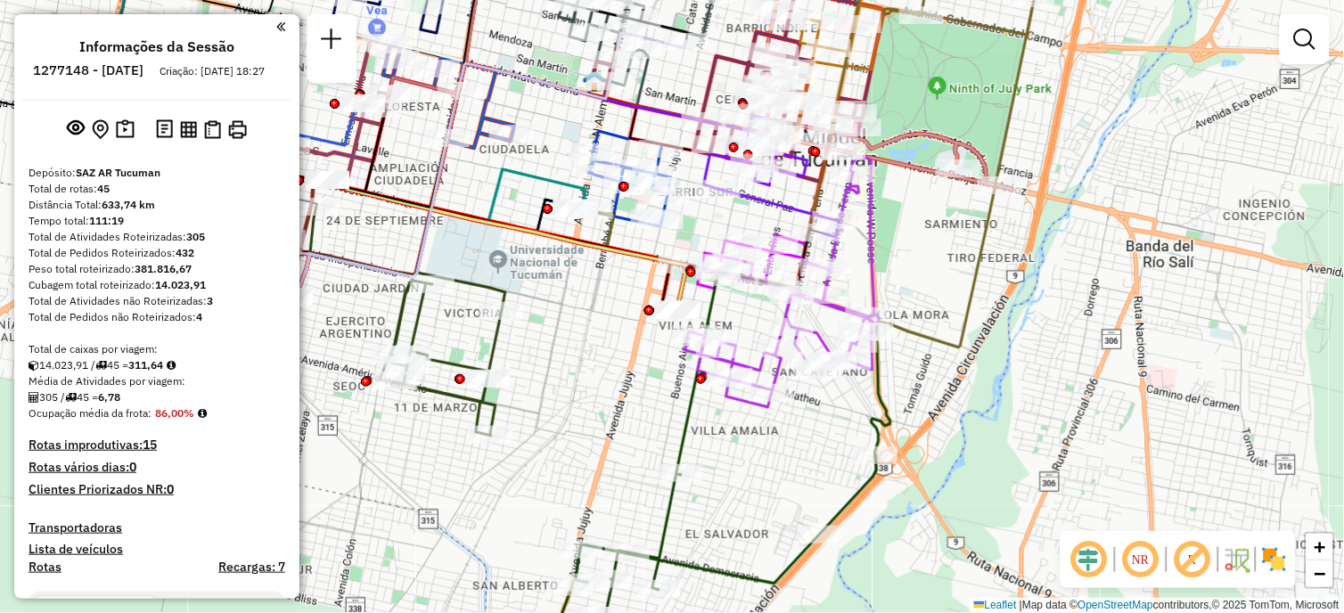
click at [276, 21] on em at bounding box center [280, 27] width 9 height 16
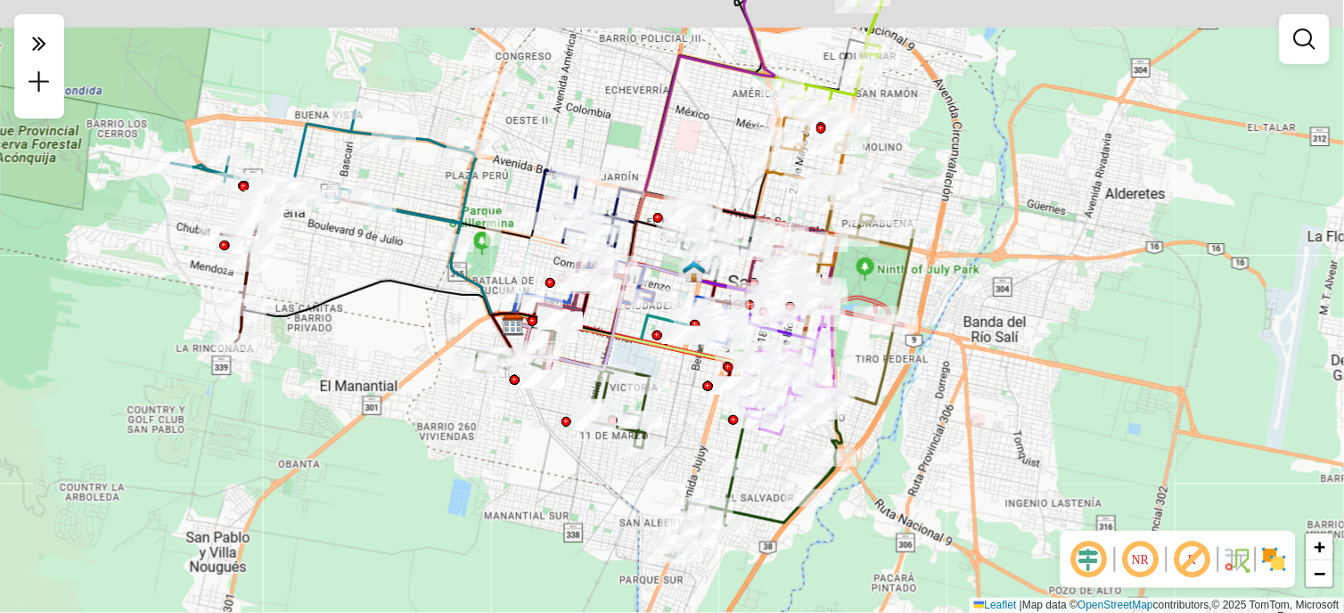
drag, startPoint x: 1085, startPoint y: 442, endPoint x: 941, endPoint y: 506, distance: 158.0
click at [938, 511] on div "Janela de atendimento Grade de atendimento Capacidade Transportadoras Veículos …" at bounding box center [672, 306] width 1344 height 613
